Goal: Task Accomplishment & Management: Use online tool/utility

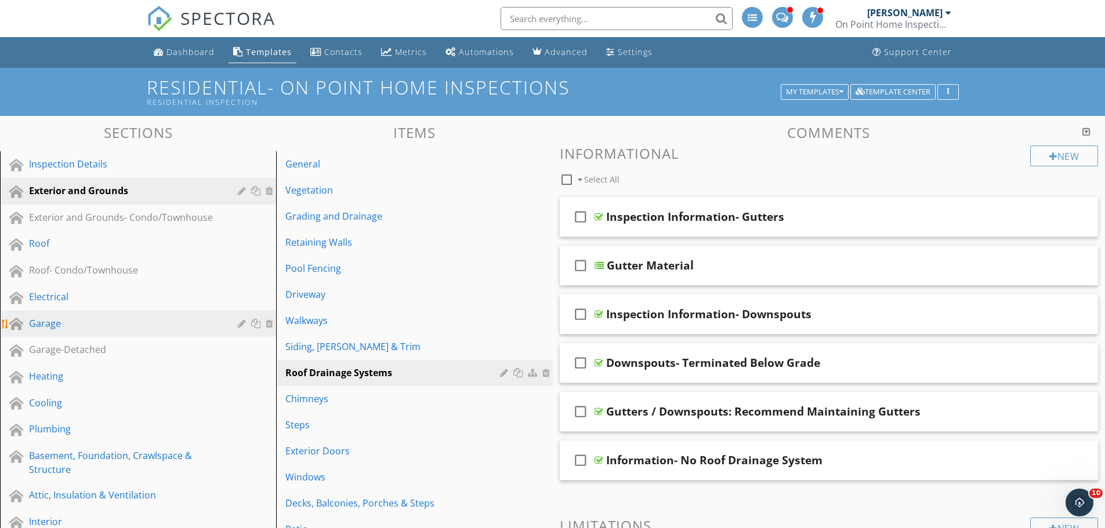
scroll to position [1, 0]
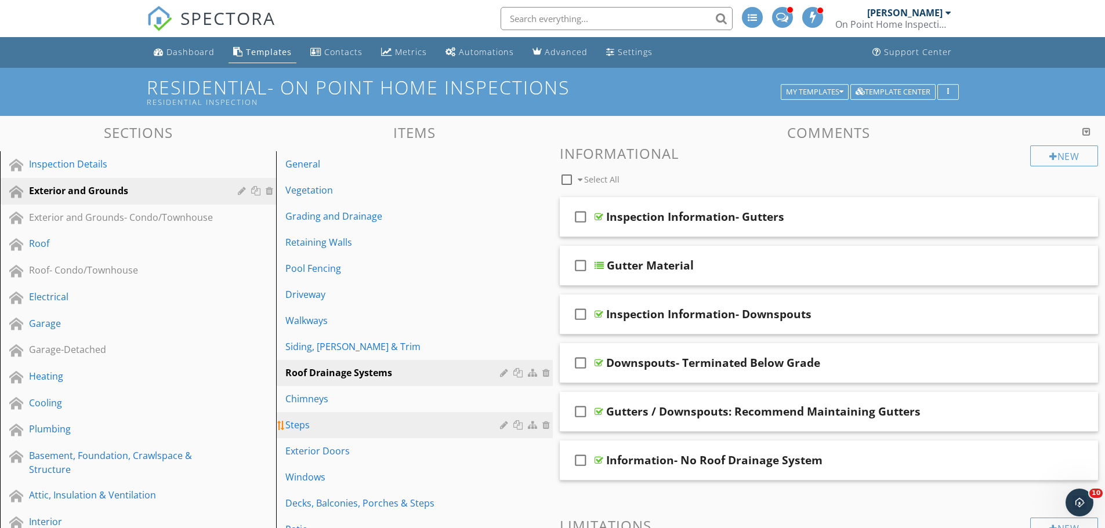
click at [333, 426] on div "Steps" at bounding box center [394, 425] width 218 height 14
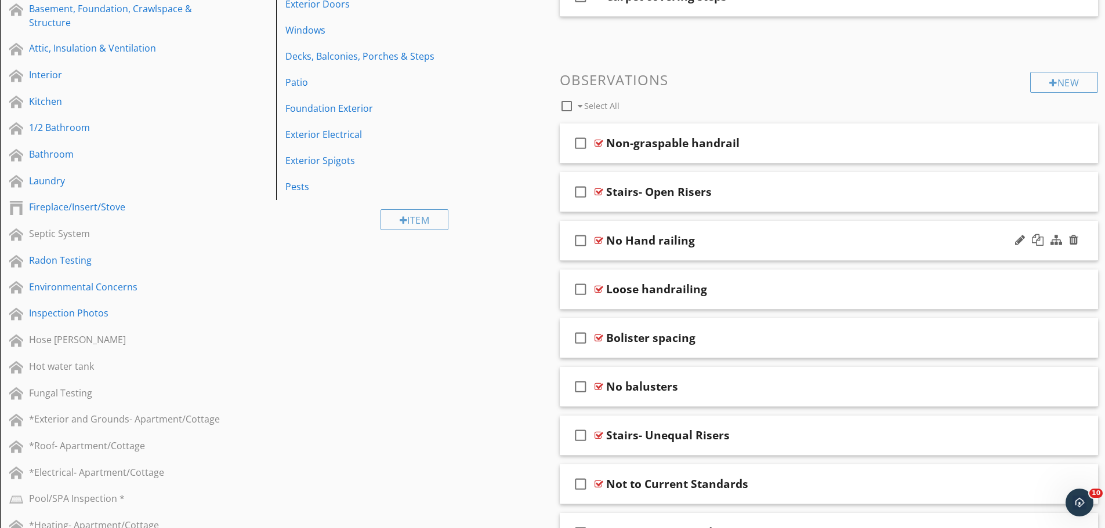
scroll to position [407, 0]
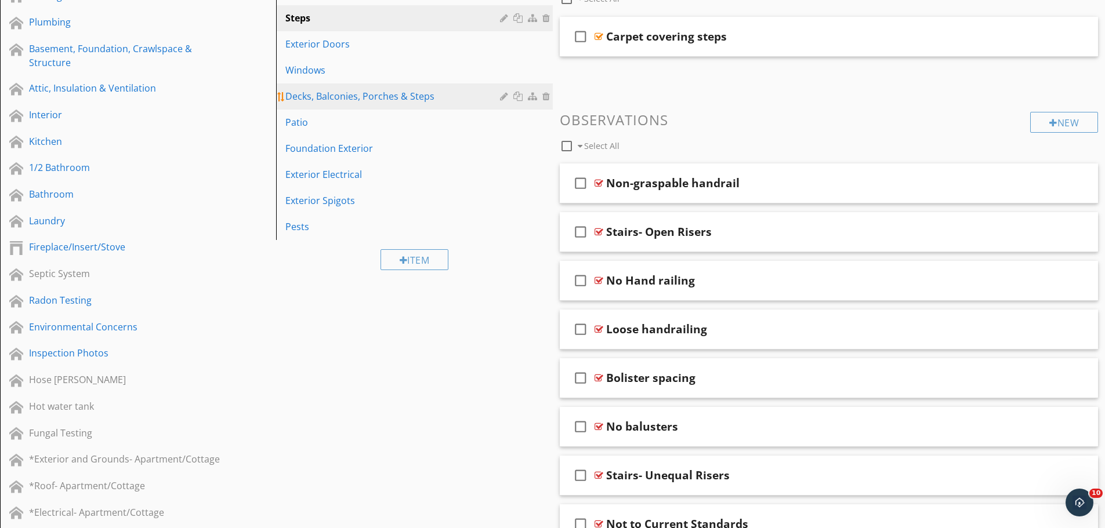
click at [407, 95] on div "Decks, Balconies, Porches & Steps" at bounding box center [394, 96] width 218 height 14
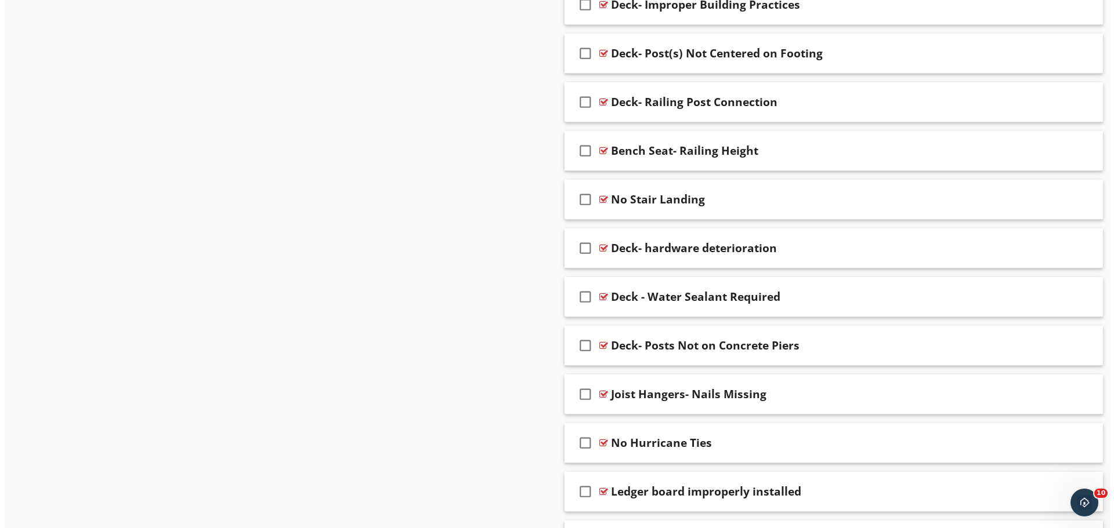
scroll to position [1728, 0]
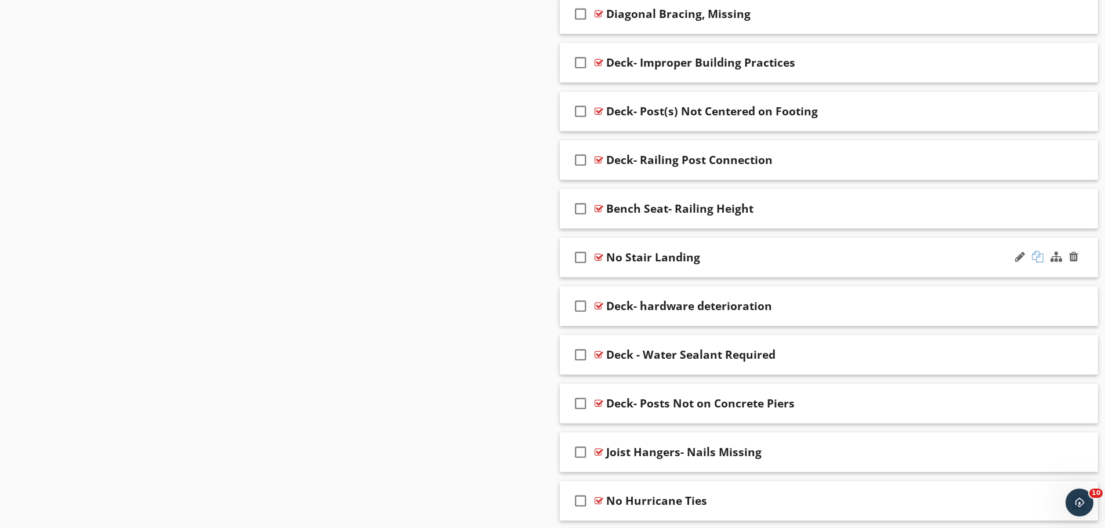
click at [1036, 252] on div at bounding box center [1038, 257] width 12 height 12
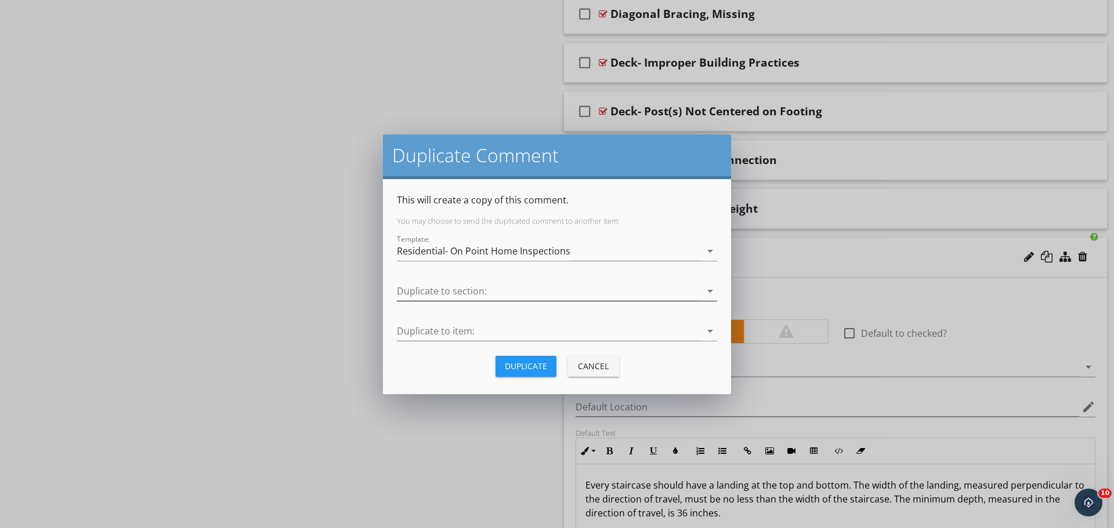
click at [564, 290] on div at bounding box center [549, 291] width 304 height 19
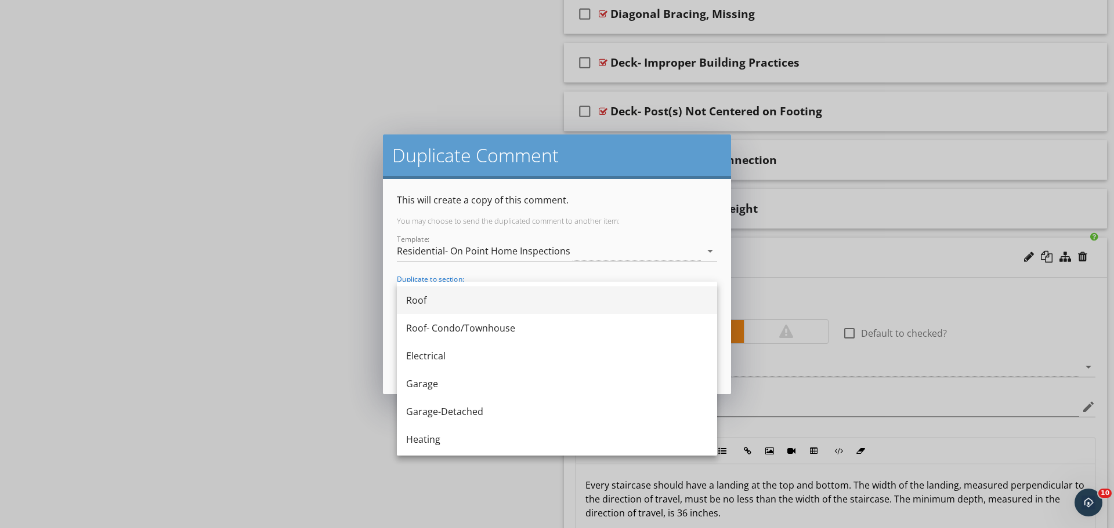
scroll to position [0, 0]
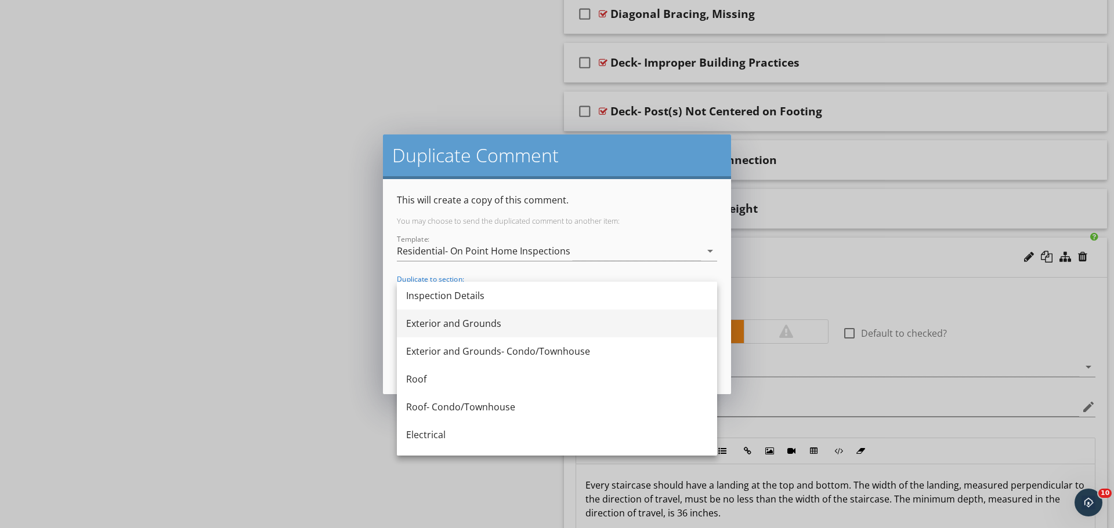
click at [513, 327] on div "Exterior and Grounds" at bounding box center [557, 324] width 302 height 14
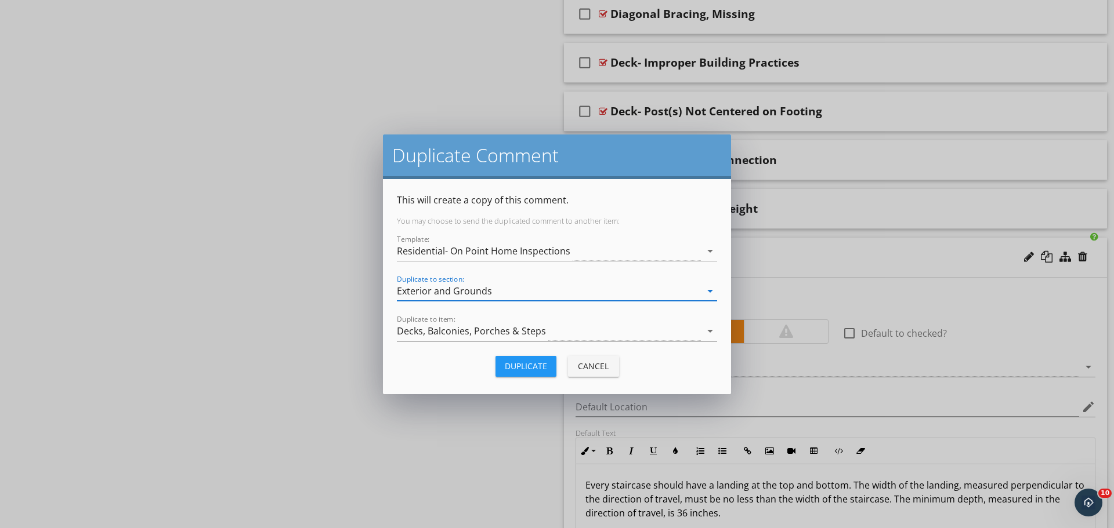
click at [519, 328] on div "Decks, Balconies, Porches & Steps" at bounding box center [471, 331] width 149 height 10
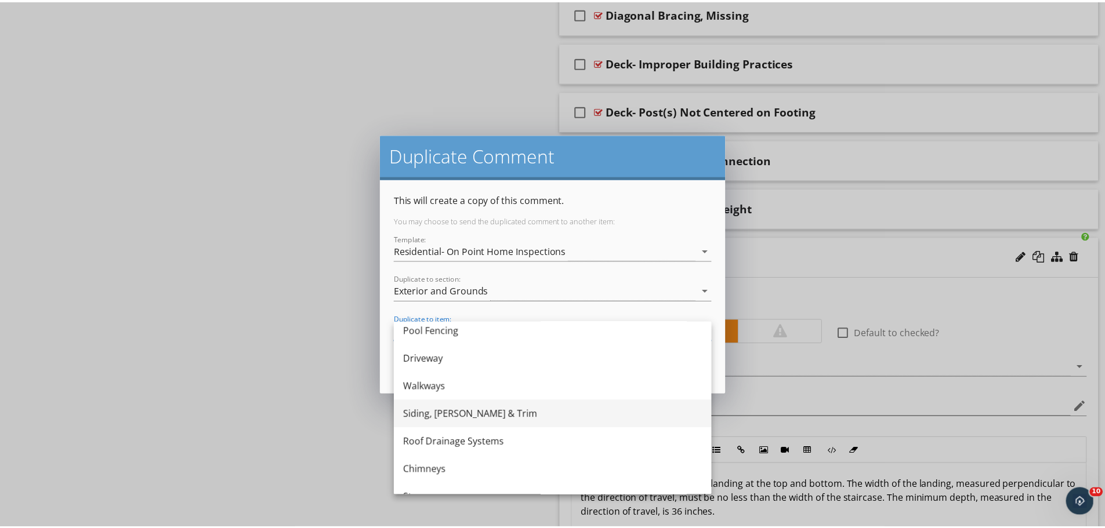
scroll to position [174, 0]
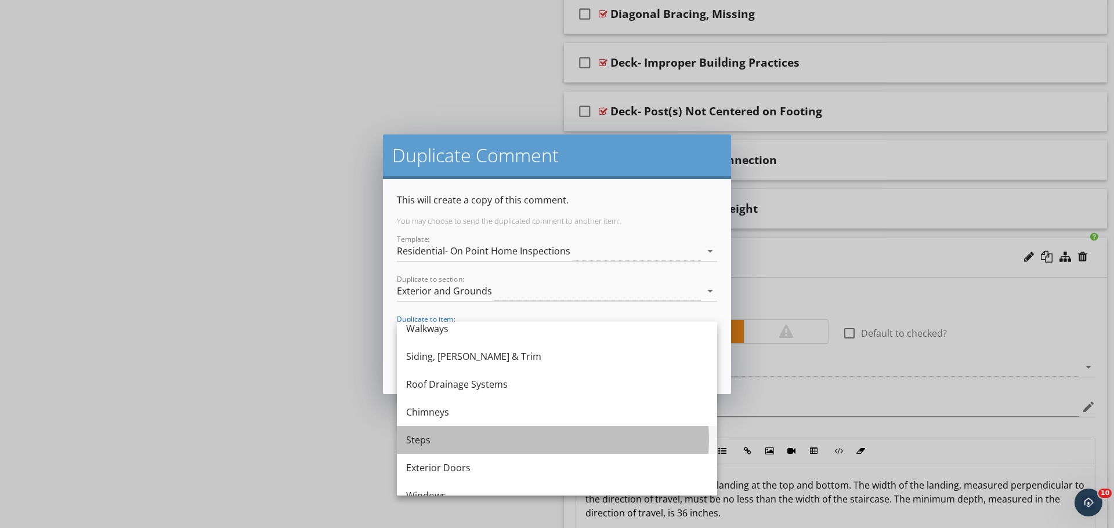
click at [448, 434] on div "Steps" at bounding box center [557, 440] width 302 height 14
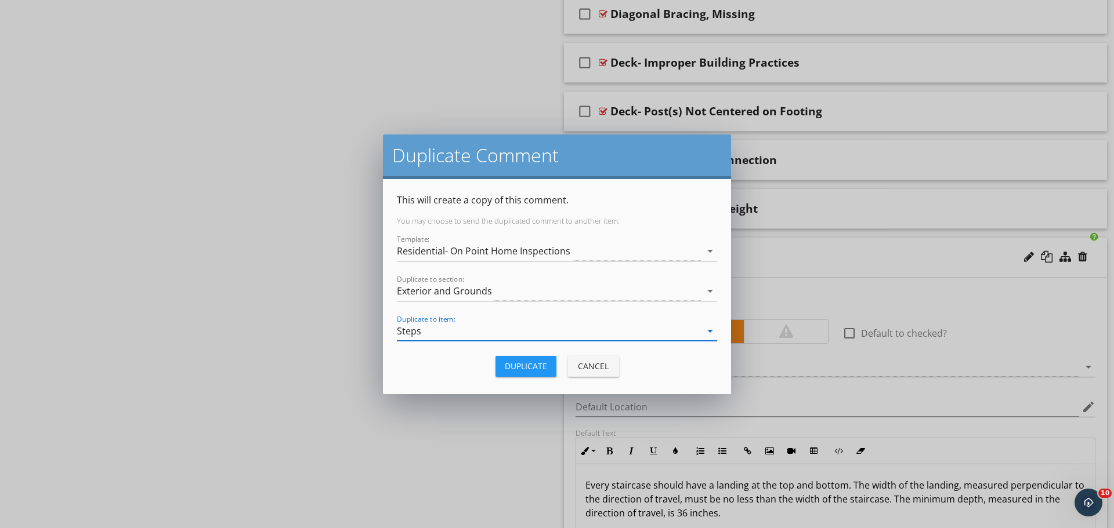
click at [534, 367] on div "Duplicate" at bounding box center [526, 366] width 42 height 12
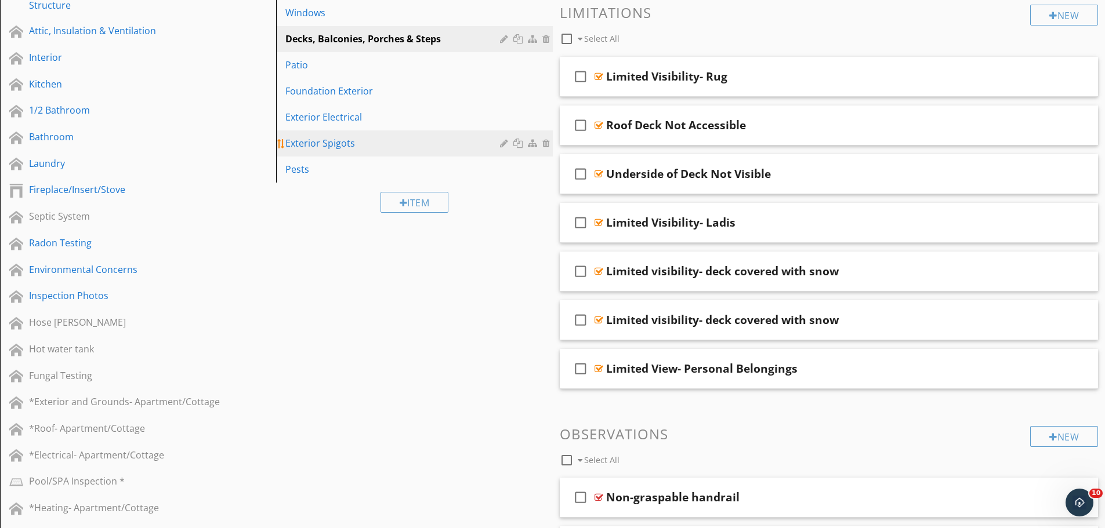
scroll to position [265, 0]
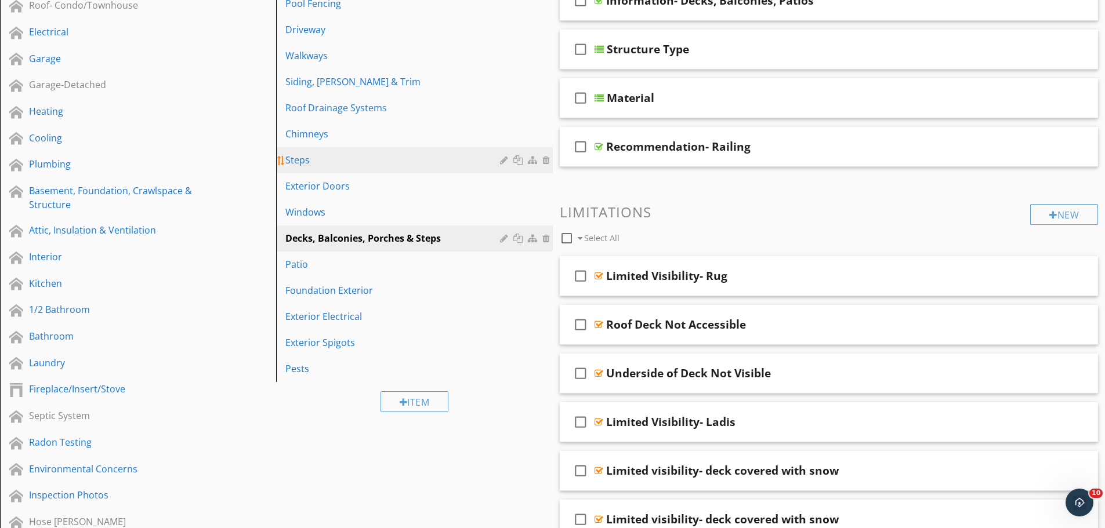
click at [353, 161] on div "Steps" at bounding box center [394, 160] width 218 height 14
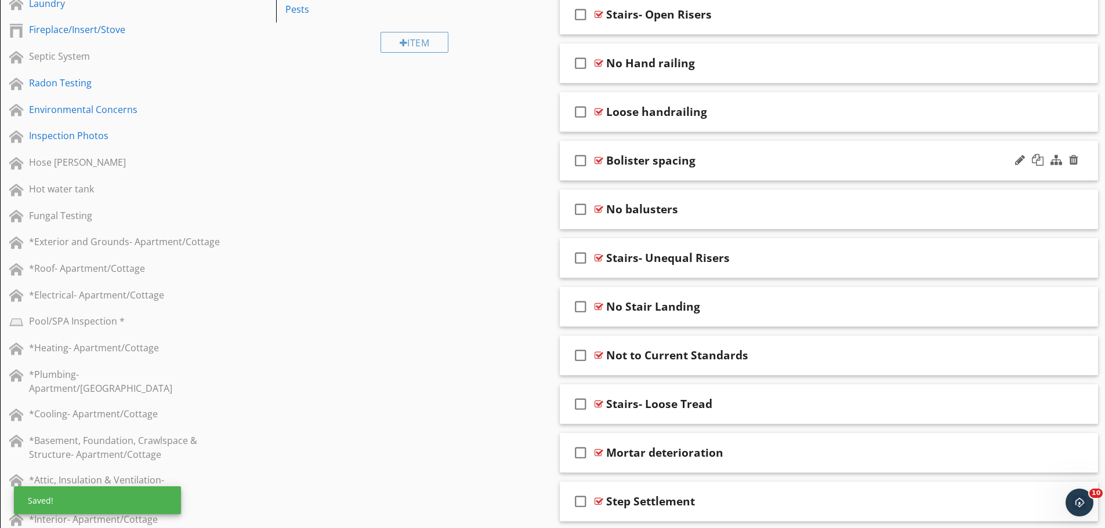
scroll to position [572, 0]
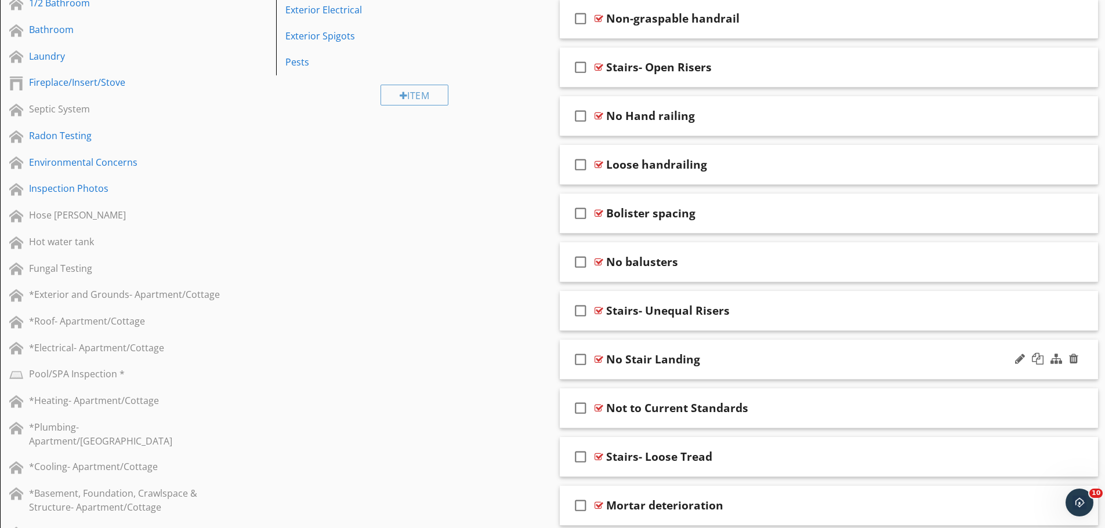
click at [688, 372] on div "check_box_outline_blank No Stair Landing" at bounding box center [829, 360] width 539 height 40
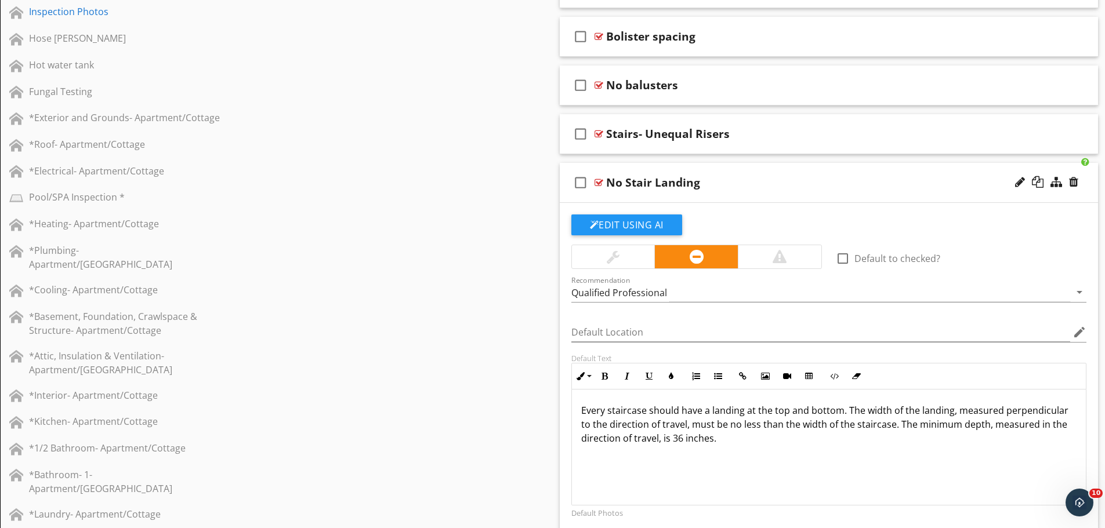
scroll to position [746, 0]
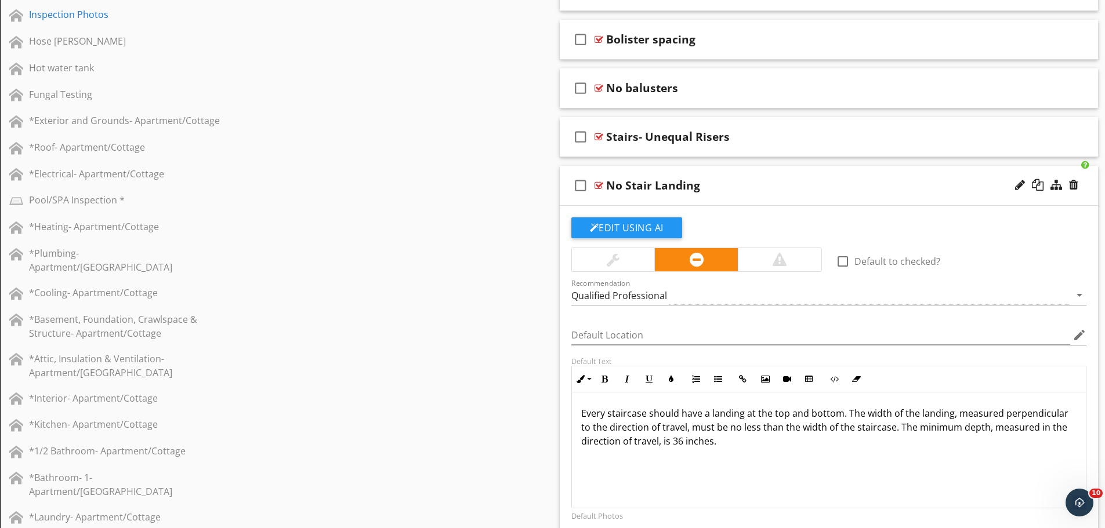
click at [704, 184] on div "No Stair Landing" at bounding box center [799, 186] width 386 height 14
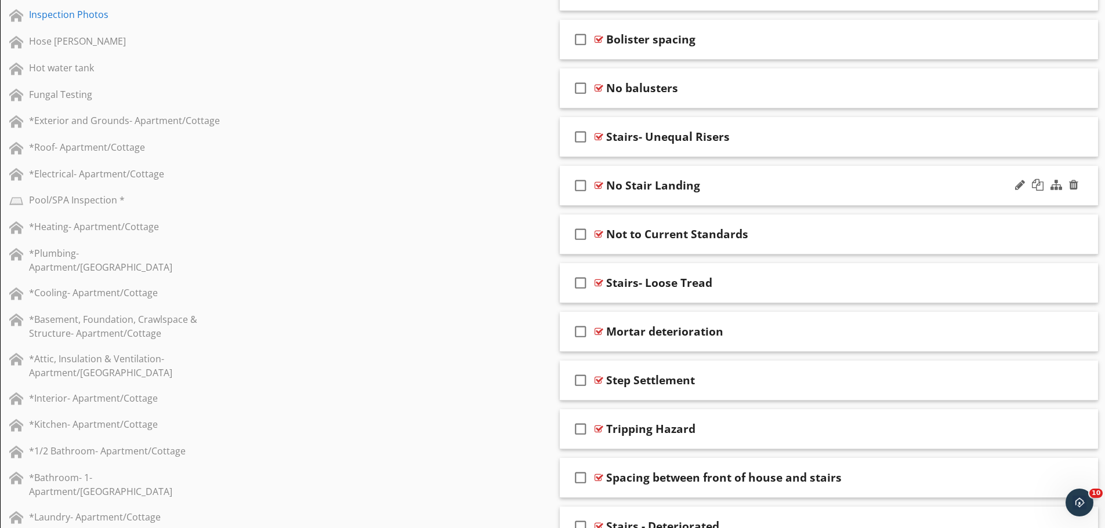
click at [708, 184] on div "No Stair Landing" at bounding box center [799, 186] width 386 height 14
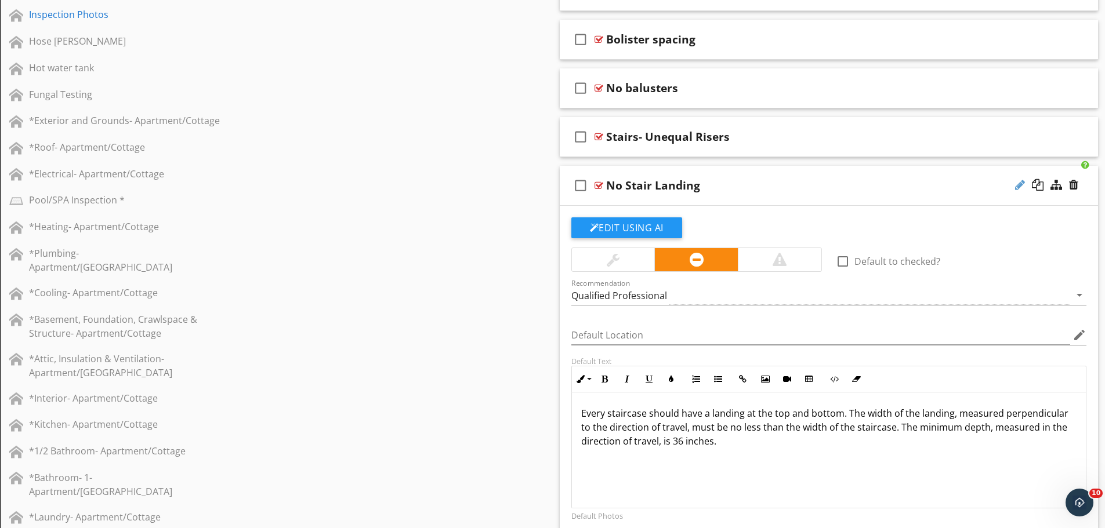
click at [1018, 183] on div at bounding box center [1020, 185] width 10 height 12
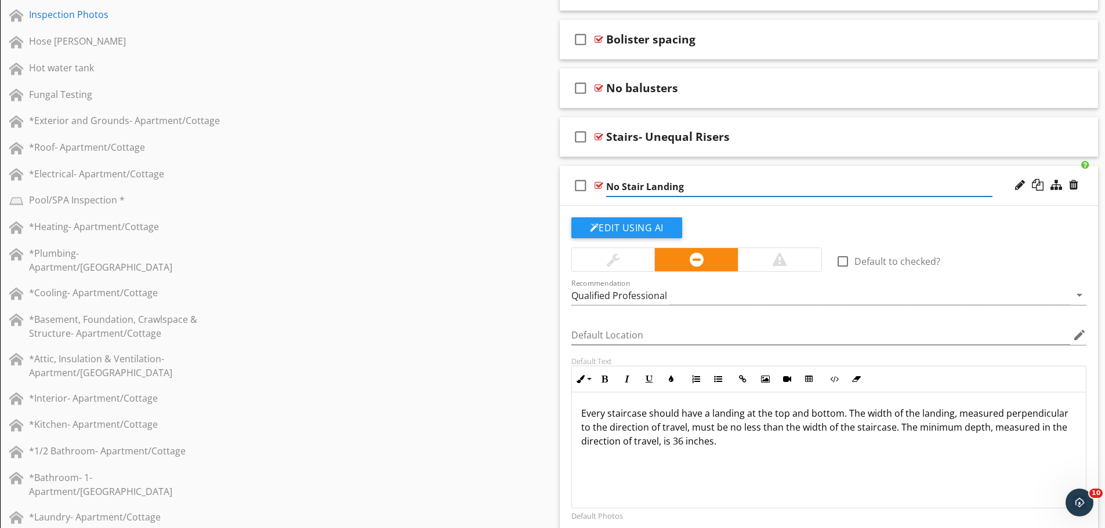
click at [695, 184] on input "No Stair Landing" at bounding box center [799, 186] width 386 height 19
click at [697, 184] on input "No Stair Landing" at bounding box center [799, 186] width 386 height 19
click at [684, 187] on input "No Stair Landing" at bounding box center [799, 186] width 386 height 19
drag, startPoint x: 684, startPoint y: 187, endPoint x: 598, endPoint y: 195, distance: 86.2
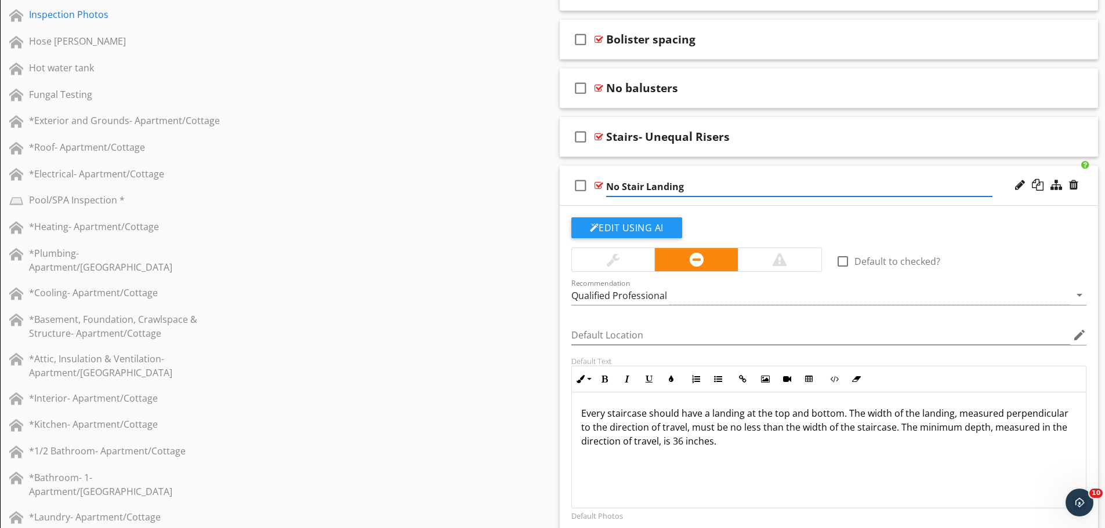
click at [598, 195] on div "check_box_outline_blank No Stair Landing" at bounding box center [829, 186] width 539 height 40
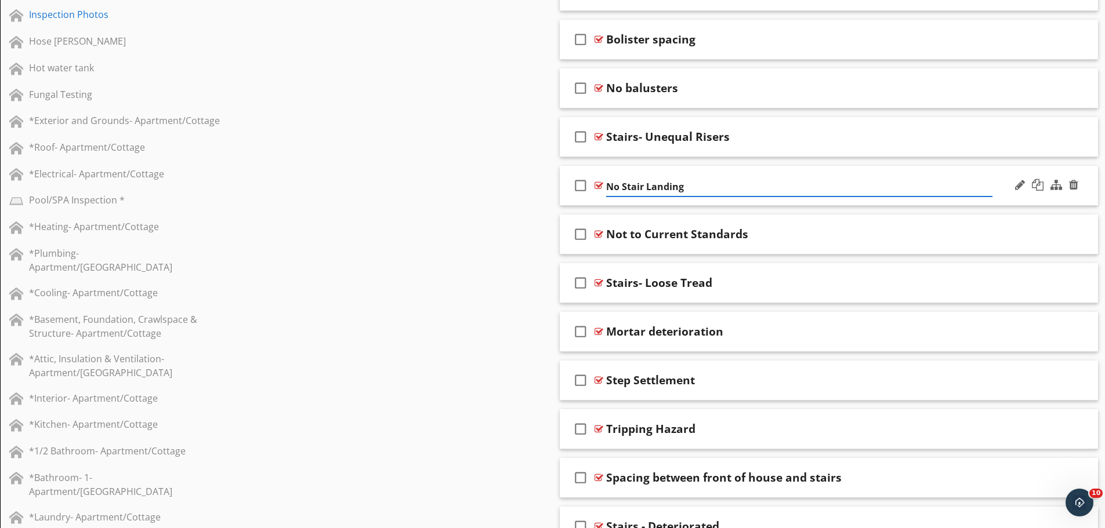
click at [621, 187] on input "No Stair Landing" at bounding box center [799, 186] width 386 height 19
click at [695, 182] on input "No Stair Landing" at bounding box center [799, 186] width 386 height 19
click at [693, 182] on input "No Stair Landing" at bounding box center [799, 186] width 386 height 19
click at [685, 185] on input "No Stair Landing" at bounding box center [799, 186] width 386 height 19
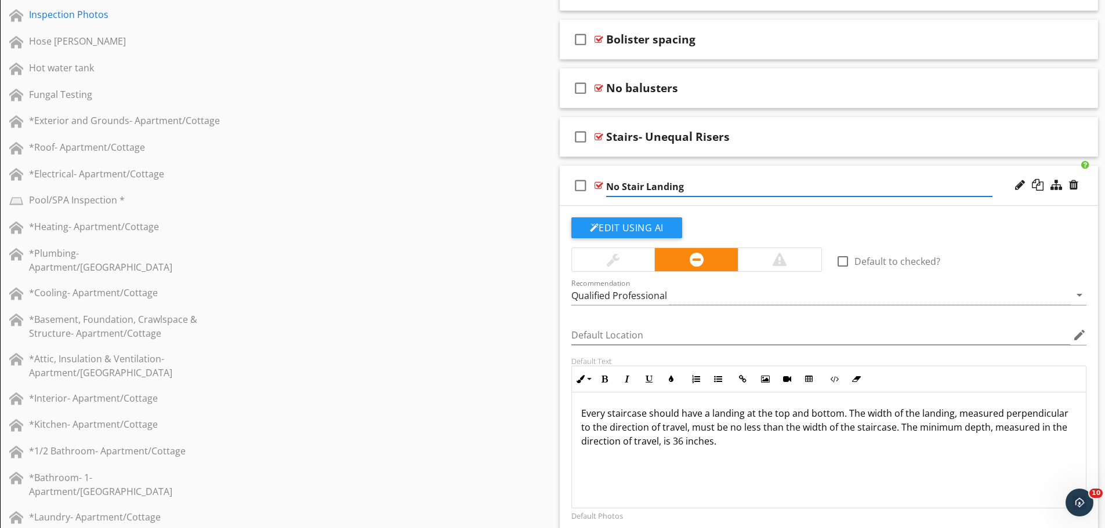
drag, startPoint x: 685, startPoint y: 186, endPoint x: 665, endPoint y: 188, distance: 19.8
click at [665, 188] on input "No Stair Landing" at bounding box center [799, 186] width 386 height 19
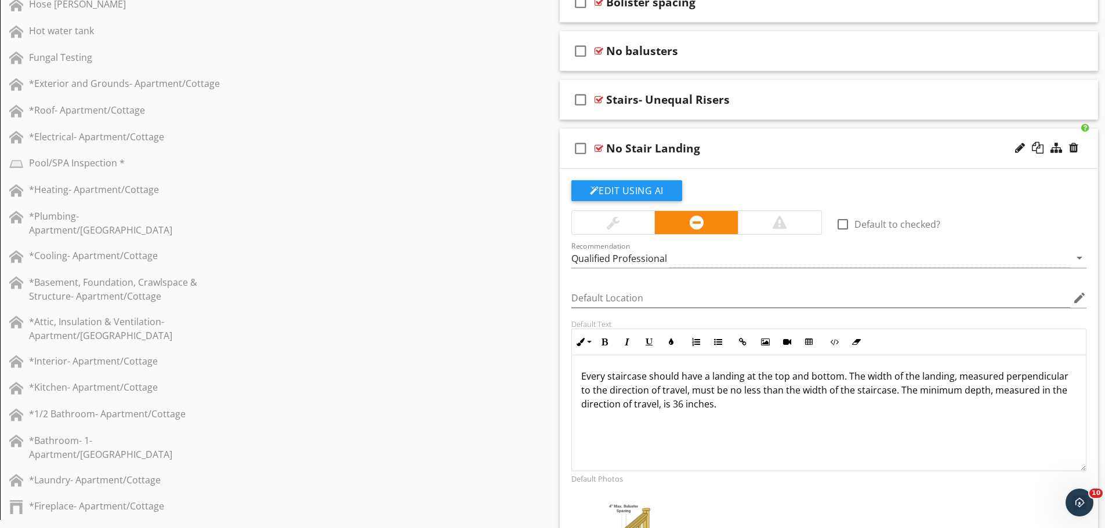
scroll to position [804, 0]
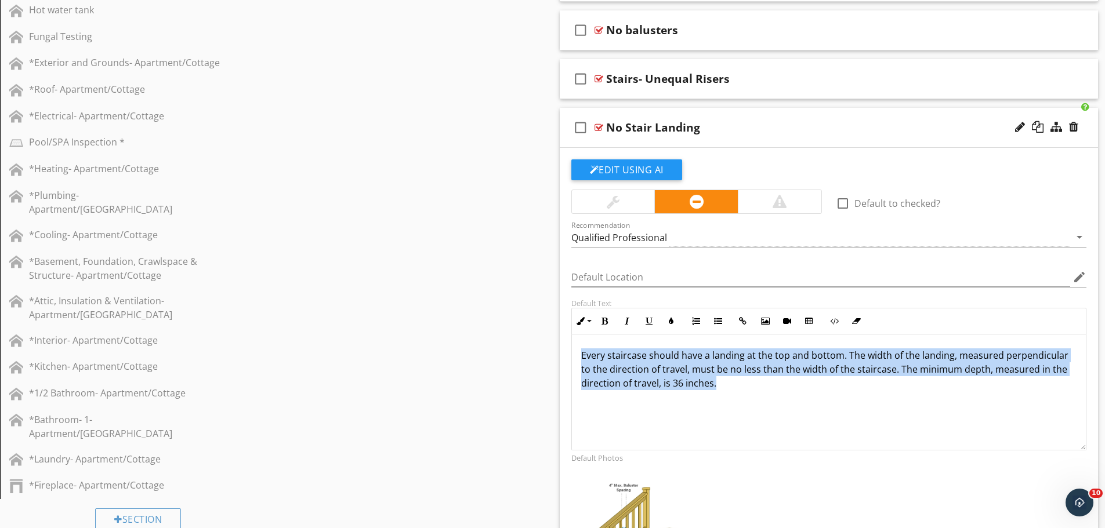
drag, startPoint x: 728, startPoint y: 383, endPoint x: 582, endPoint y: 361, distance: 148.3
click at [582, 361] on p "Every staircase should have a landing at the top and bottom. The width of the l…" at bounding box center [829, 370] width 496 height 42
copy p "Every staircase should have a landing at the top and bottom. The width of the l…"
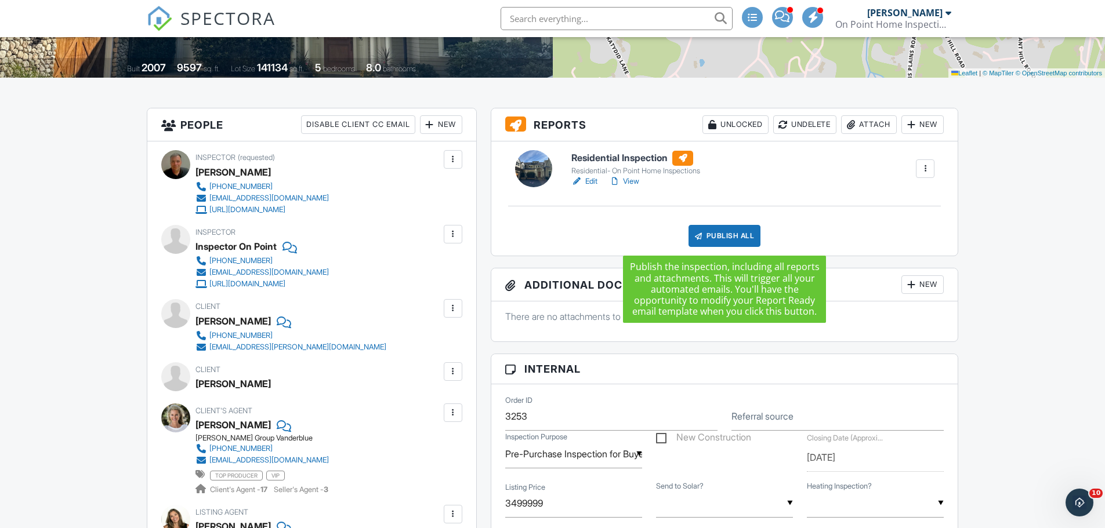
click at [727, 235] on div "Publish All" at bounding box center [724, 236] width 73 height 22
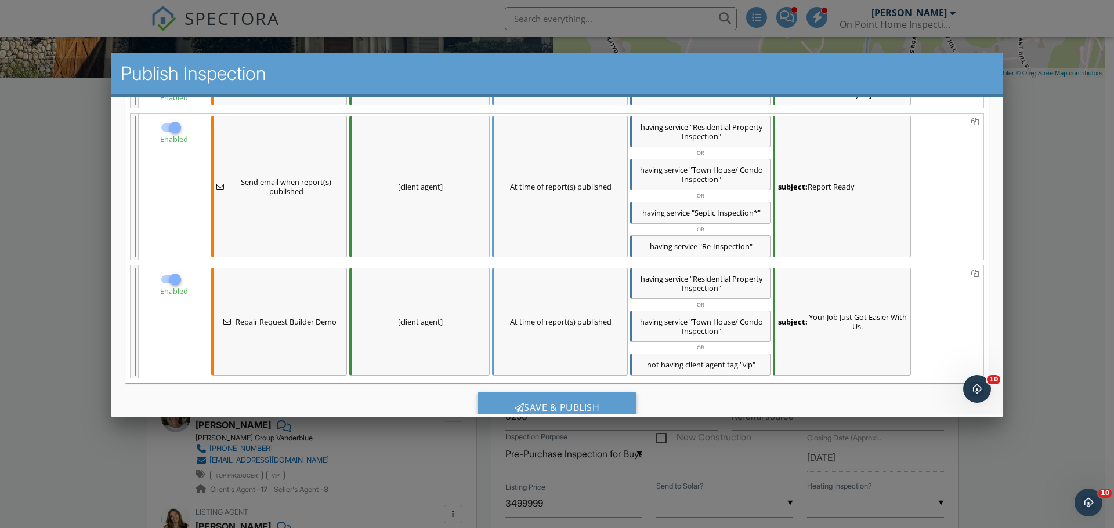
scroll to position [762, 0]
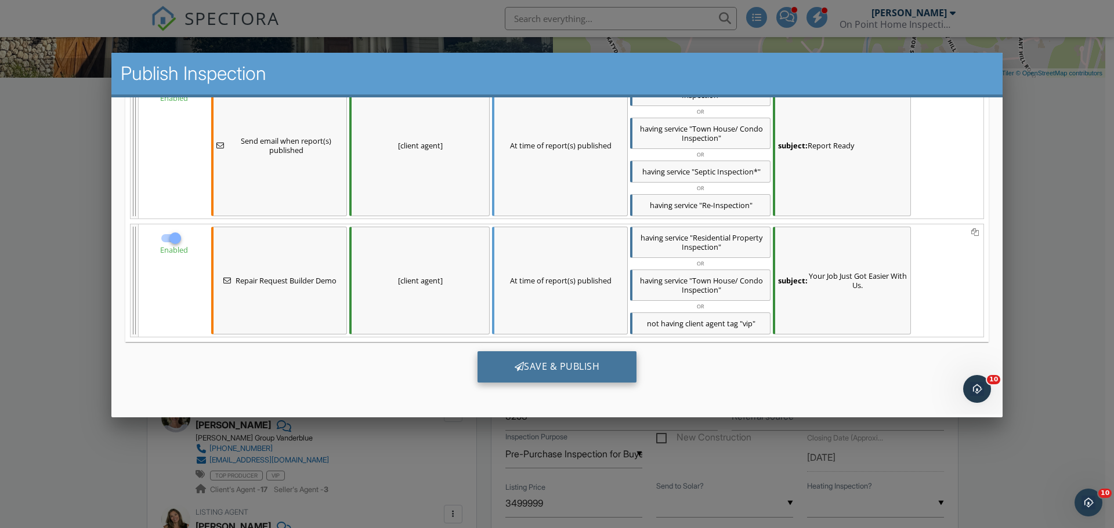
drag, startPoint x: 541, startPoint y: 372, endPoint x: 579, endPoint y: 369, distance: 37.8
click at [541, 371] on div "Save & Publish" at bounding box center [557, 366] width 160 height 31
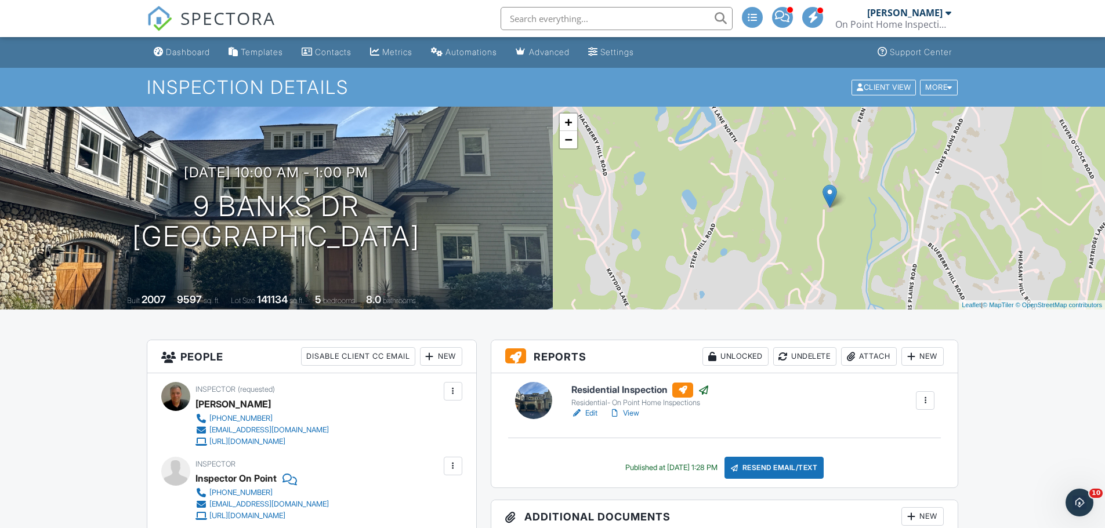
click at [396, 58] on link "Metrics" at bounding box center [391, 52] width 52 height 21
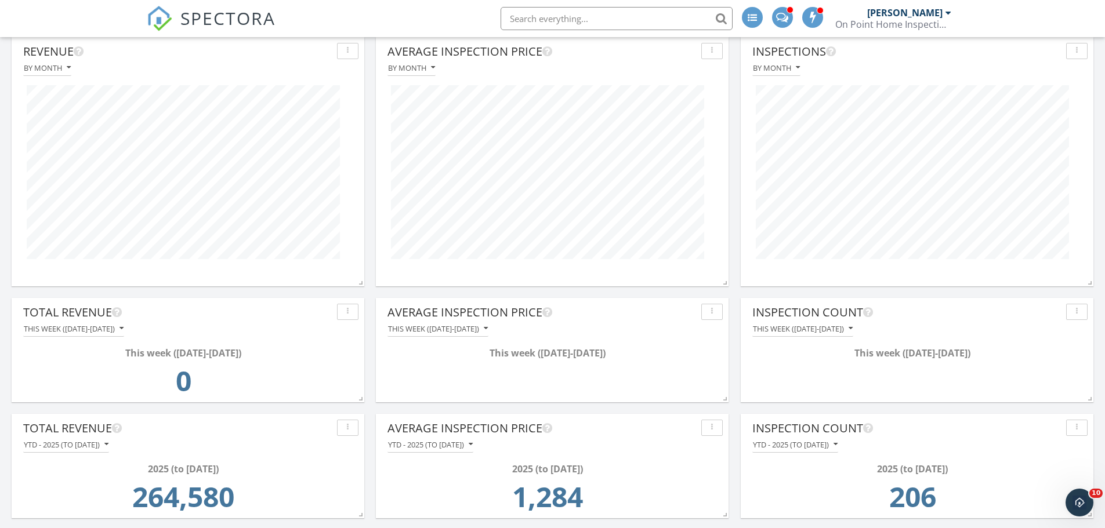
scroll to position [58, 0]
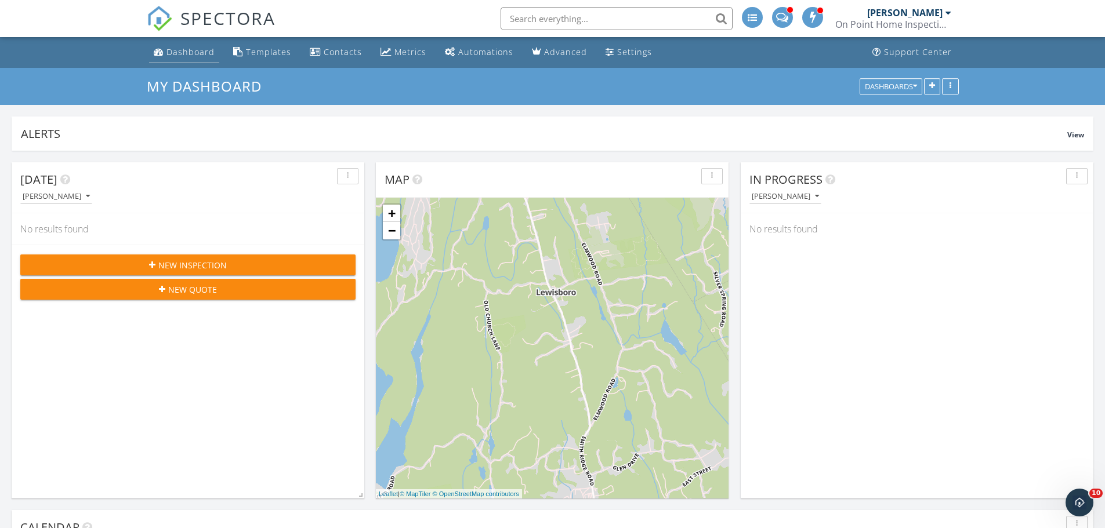
click at [186, 53] on div "Dashboard" at bounding box center [190, 51] width 48 height 11
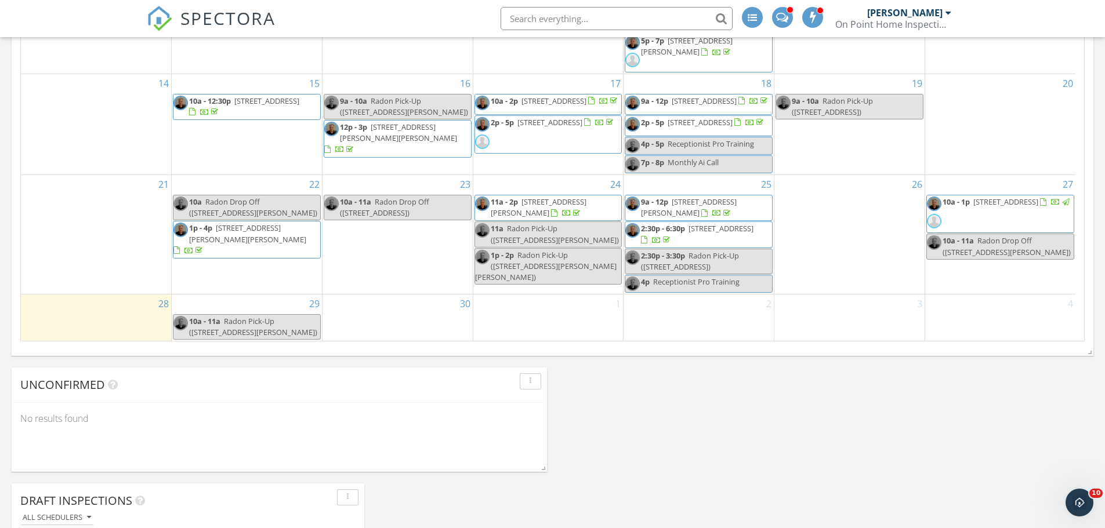
scroll to position [812, 0]
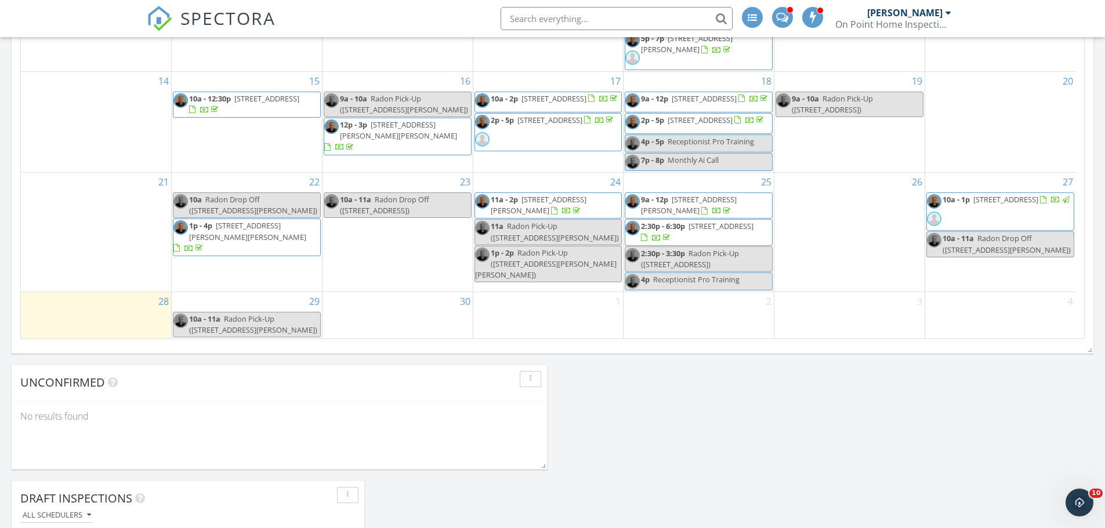
click at [735, 233] on span "2:30p - 6:30p 41 Simsbury Rd, Stamford 06905" at bounding box center [698, 232] width 147 height 23
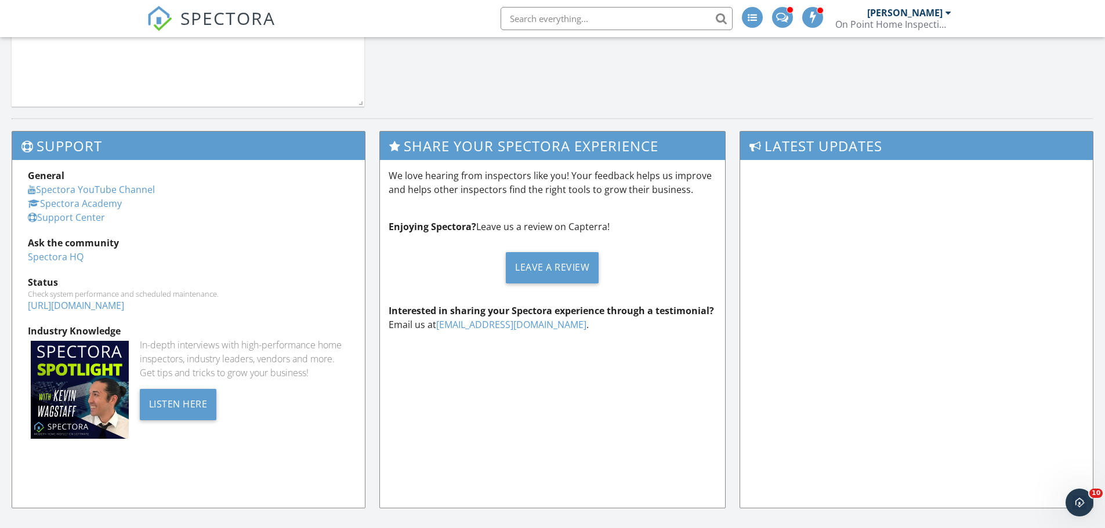
scroll to position [1451, 0]
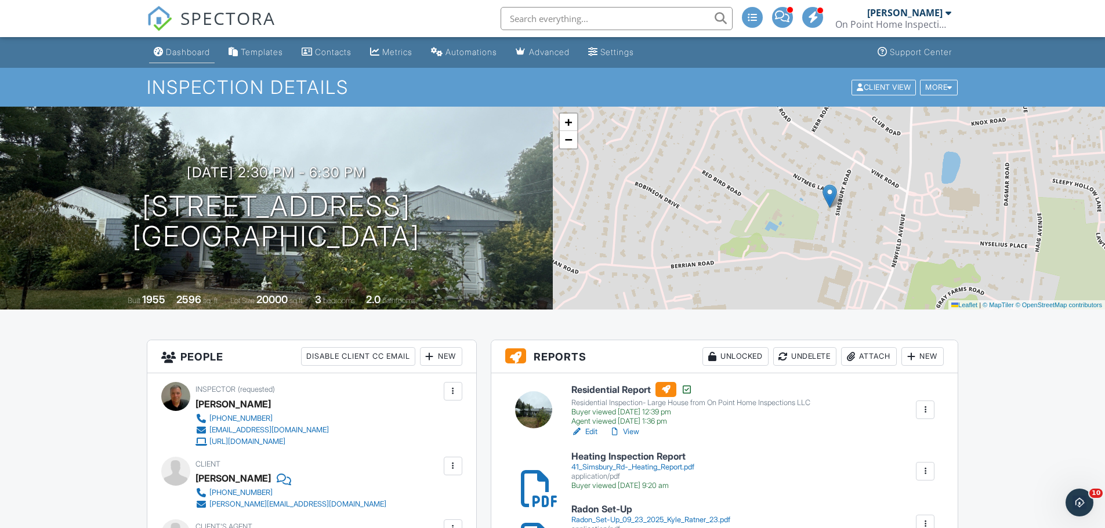
click at [192, 49] on div "Dashboard" at bounding box center [188, 52] width 44 height 10
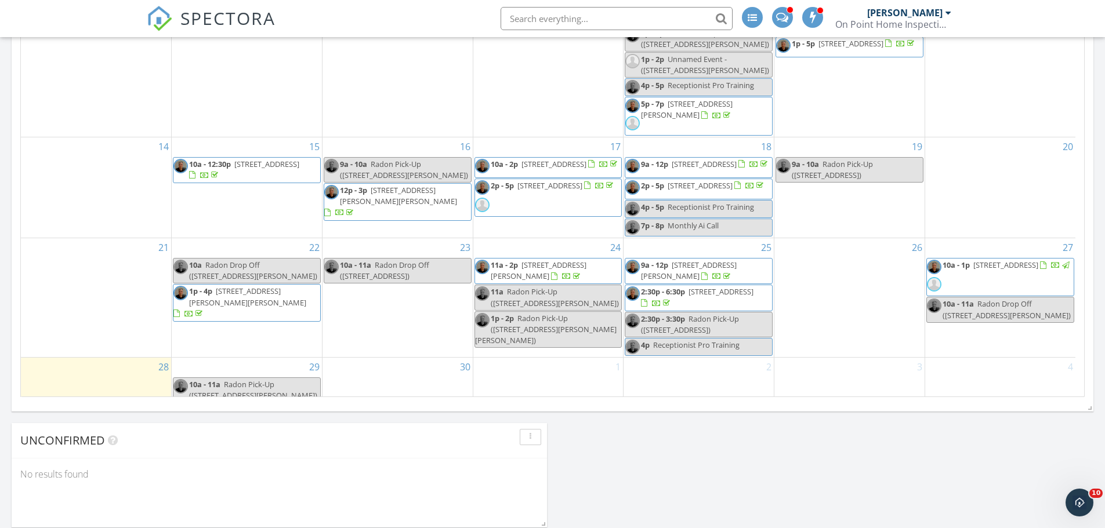
scroll to position [21, 0]
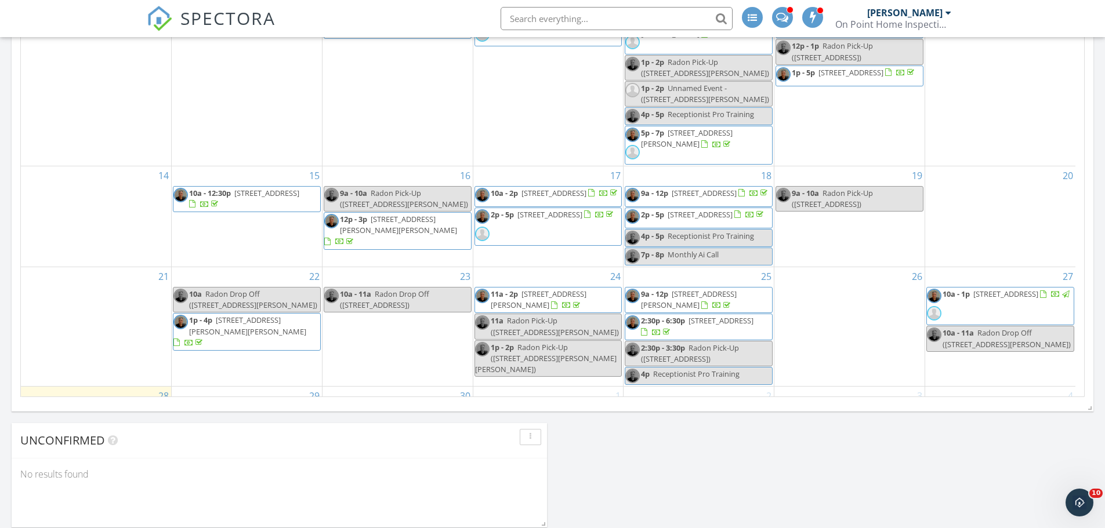
click at [596, 311] on span "11a - 2p 51 Farview Farm Rd, Redding 06896" at bounding box center [548, 300] width 147 height 23
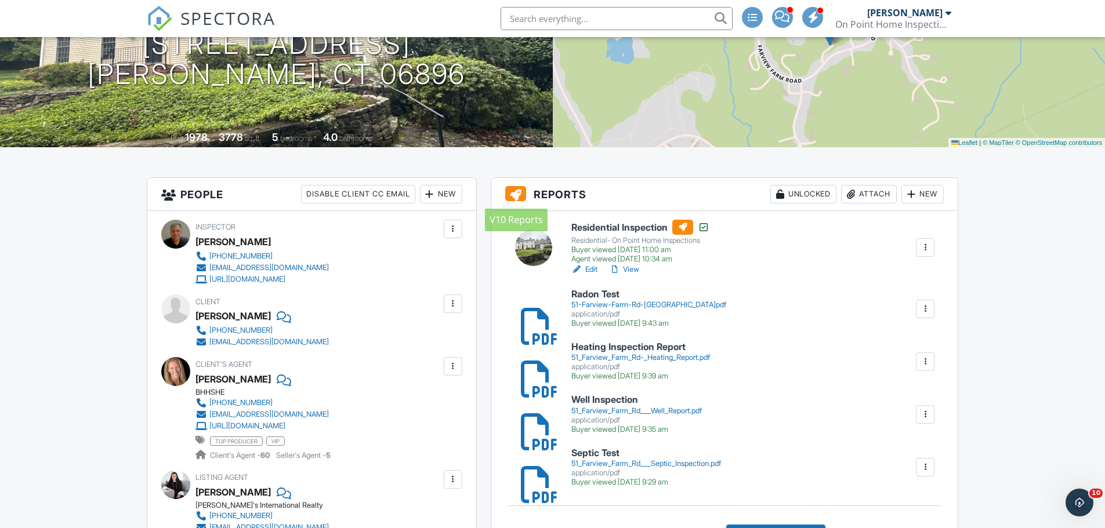
scroll to position [174, 0]
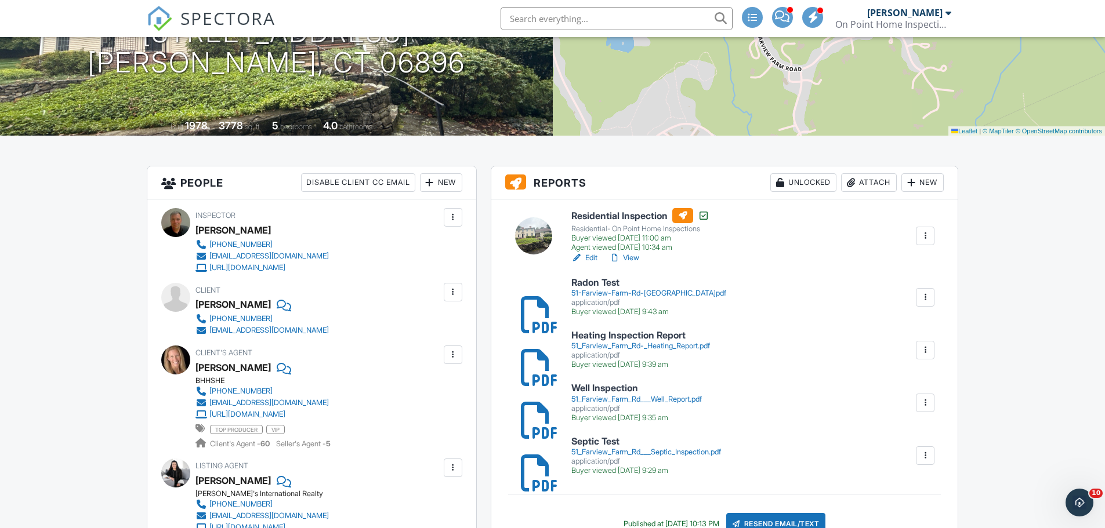
click at [632, 258] on link "View" at bounding box center [624, 258] width 30 height 12
